Goal: Communication & Community: Ask a question

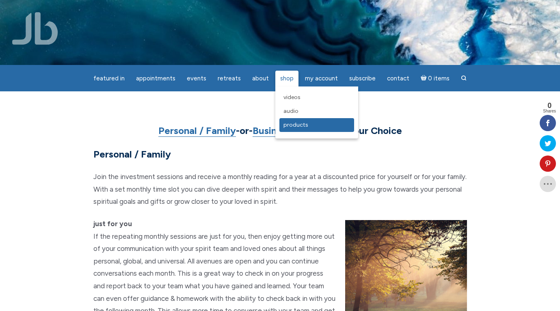
click at [299, 120] on link "Products" at bounding box center [316, 125] width 75 height 14
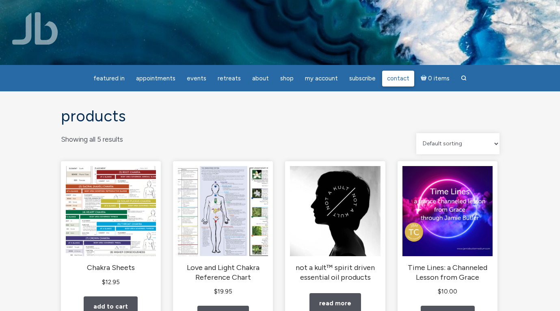
click at [393, 76] on span "Contact" at bounding box center [398, 78] width 22 height 7
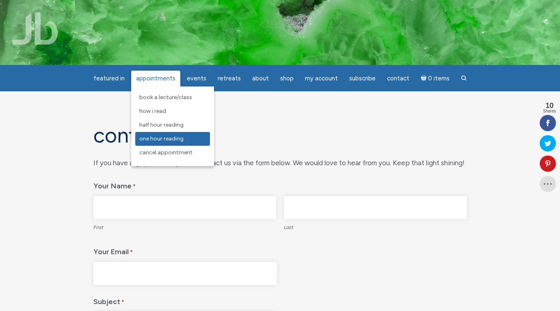
click at [176, 141] on span "One Hour Reading" at bounding box center [161, 138] width 44 height 7
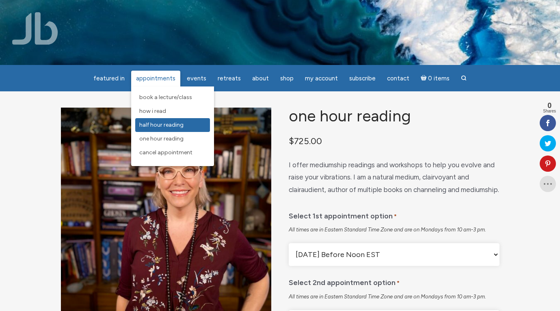
click at [168, 126] on span "Half Hour Reading" at bounding box center [161, 124] width 44 height 7
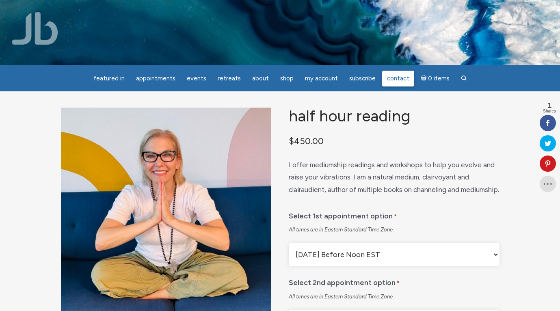
click at [401, 80] on span "Contact" at bounding box center [398, 78] width 22 height 7
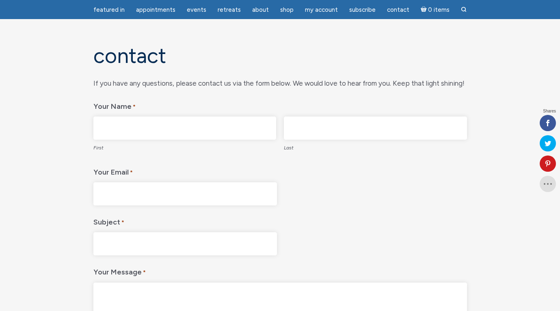
scroll to position [64, 0]
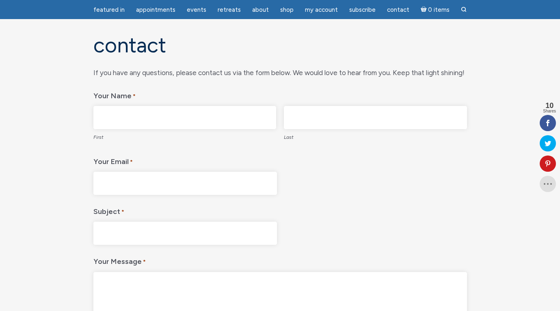
click at [227, 121] on input "First" at bounding box center [184, 117] width 183 height 23
type input "Will"
type input "Eizlini"
click at [118, 182] on input "Your Email *" at bounding box center [184, 183] width 183 height 23
type input "[EMAIL_ADDRESS][DOMAIN_NAME]"
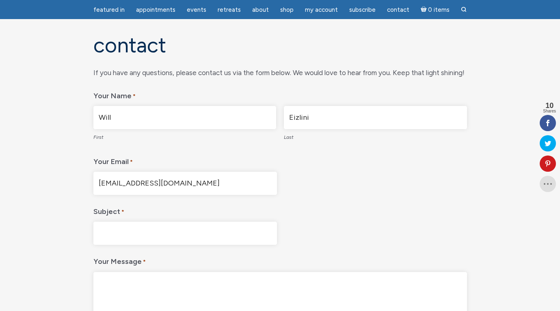
click at [149, 235] on input "Subject *" at bounding box center [184, 233] width 183 height 23
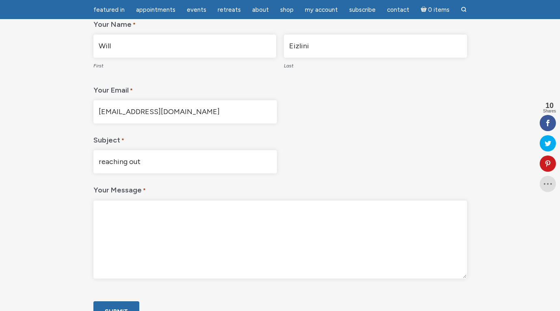
scroll to position [140, 0]
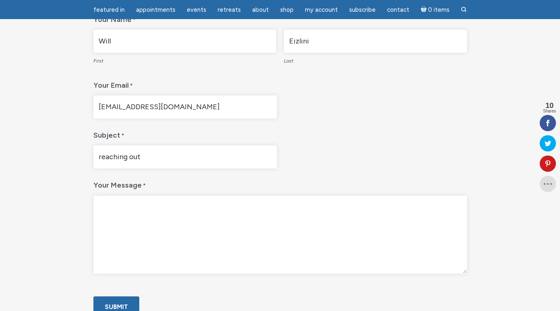
type input "reaching out"
click at [228, 234] on textarea "Your Message *" at bounding box center [279, 235] width 373 height 78
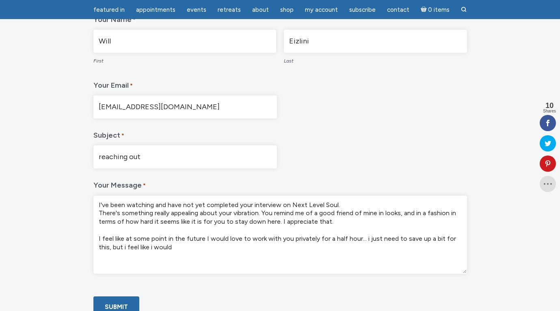
click at [449, 215] on textarea "I've been watching and have not yet completed your interview on Next Level Soul…" at bounding box center [279, 235] width 373 height 78
click at [312, 222] on textarea "I've been watching and have not yet completed your interview on Next Level Soul…" at bounding box center [279, 235] width 373 height 78
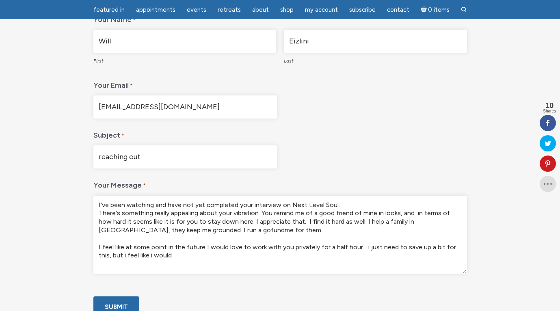
click at [226, 261] on textarea "I've been watching and have not yet completed your interview on Next Level Soul…" at bounding box center [279, 235] width 373 height 78
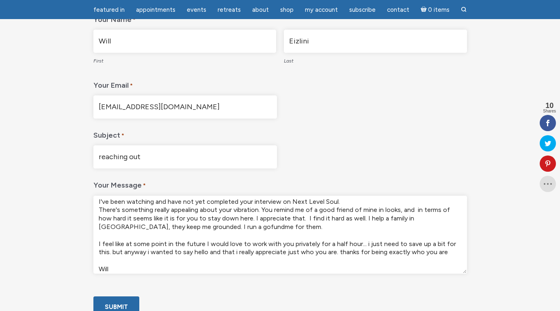
drag, startPoint x: 226, startPoint y: 261, endPoint x: 215, endPoint y: 232, distance: 31.6
click at [225, 260] on textarea "I've been watching and have not yet completed your interview on Next Level Soul…" at bounding box center [279, 235] width 373 height 78
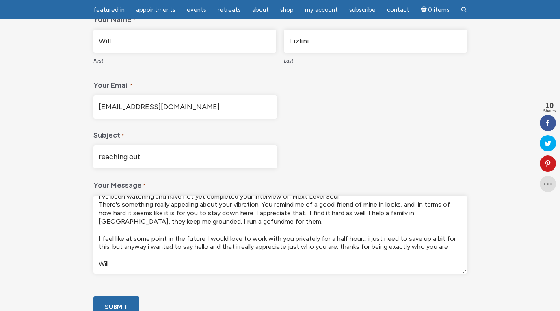
click at [454, 248] on textarea "I've been watching and have not yet completed your interview on Next Level Soul…" at bounding box center [279, 235] width 373 height 78
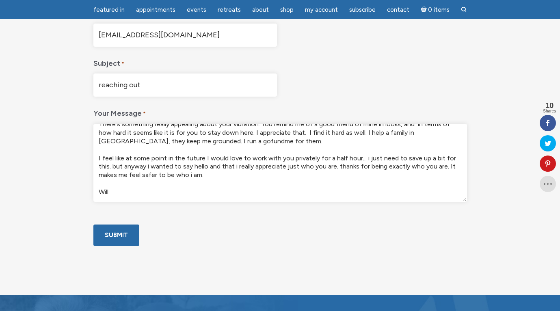
scroll to position [215, 0]
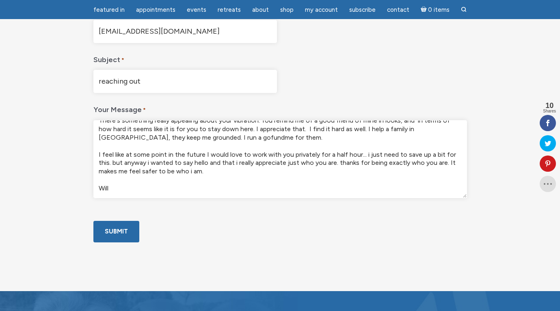
click at [185, 221] on div "main" at bounding box center [279, 214] width 373 height 13
click at [174, 170] on textarea "I've been watching and have not yet completed your interview on Next Level Soul…" at bounding box center [279, 159] width 373 height 78
click at [196, 172] on textarea "I've been watching and have not yet completed your interview on Next Level Soul…" at bounding box center [279, 159] width 373 height 78
type textarea "I've been watching and have not yet completed your interview on Next Level Soul…"
click at [127, 242] on input "Submit" at bounding box center [116, 232] width 46 height 22
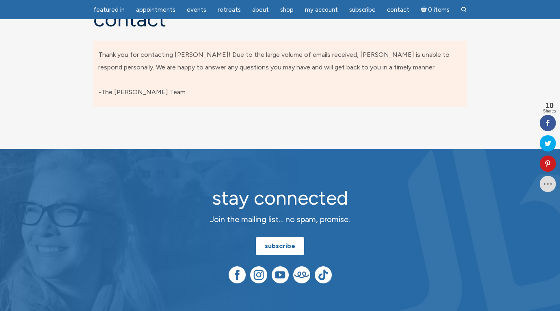
scroll to position [0, 0]
